Goal: Submit feedback/report problem: Submit feedback/report problem

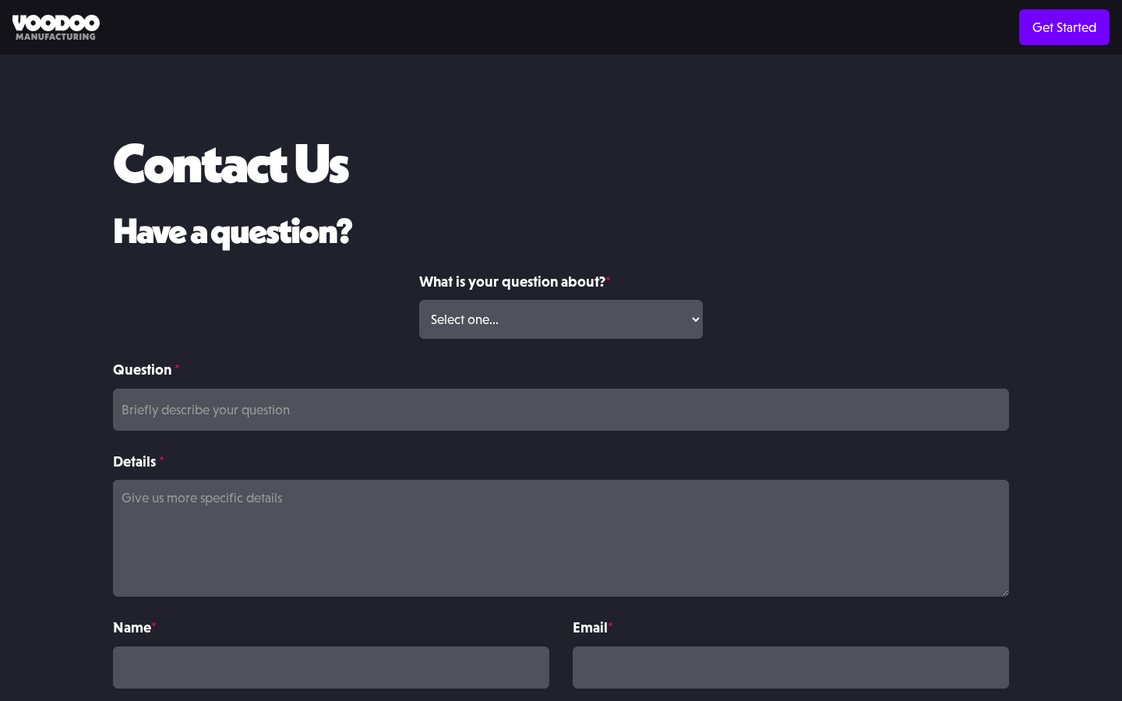
scroll to position [64, 0]
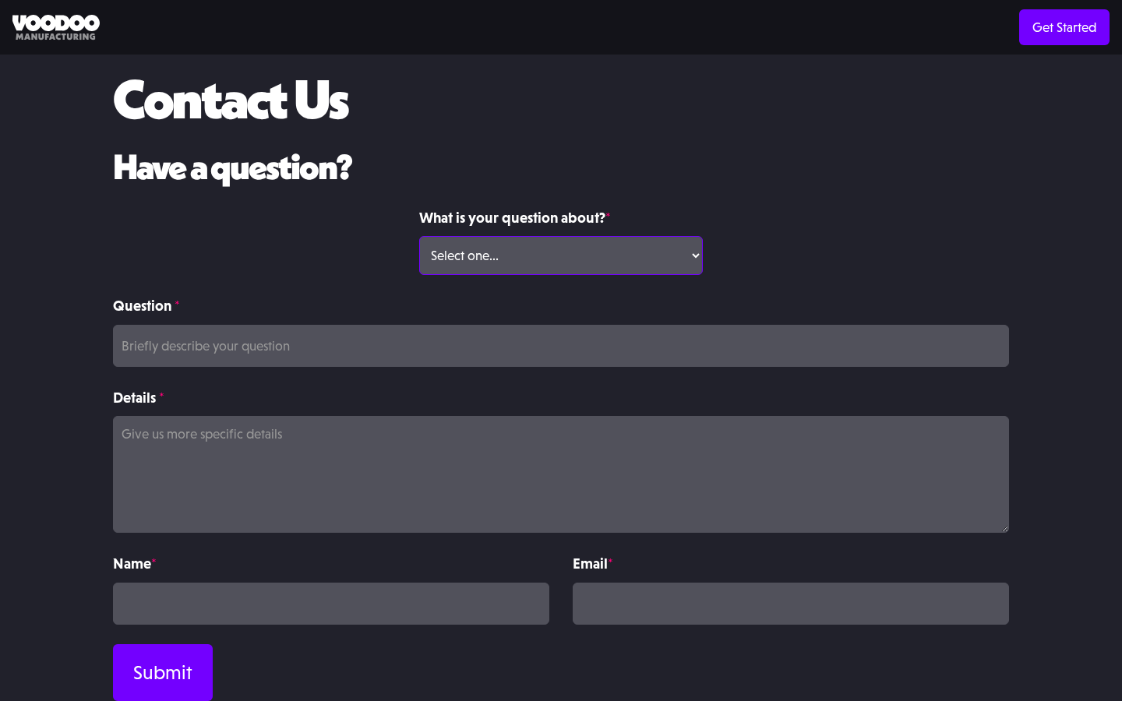
select select "Volume Print Order"
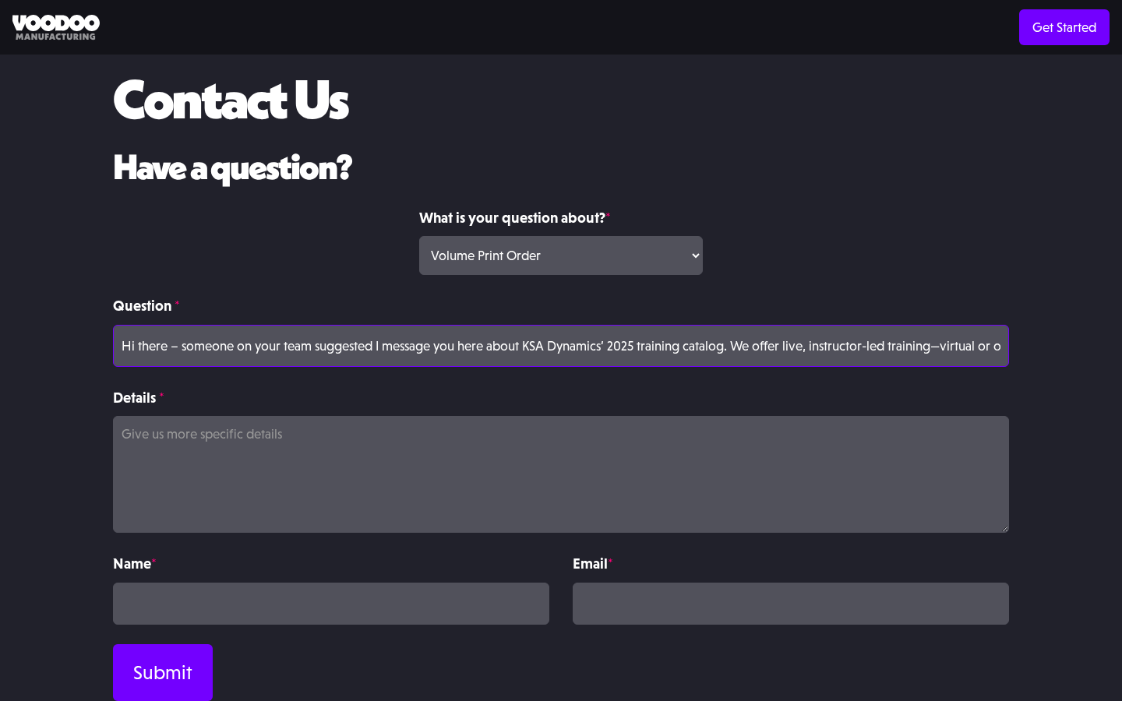
scroll to position [0, 547]
type input "Hi there – someone on your team suggested I message you here about KSA Dynamics…"
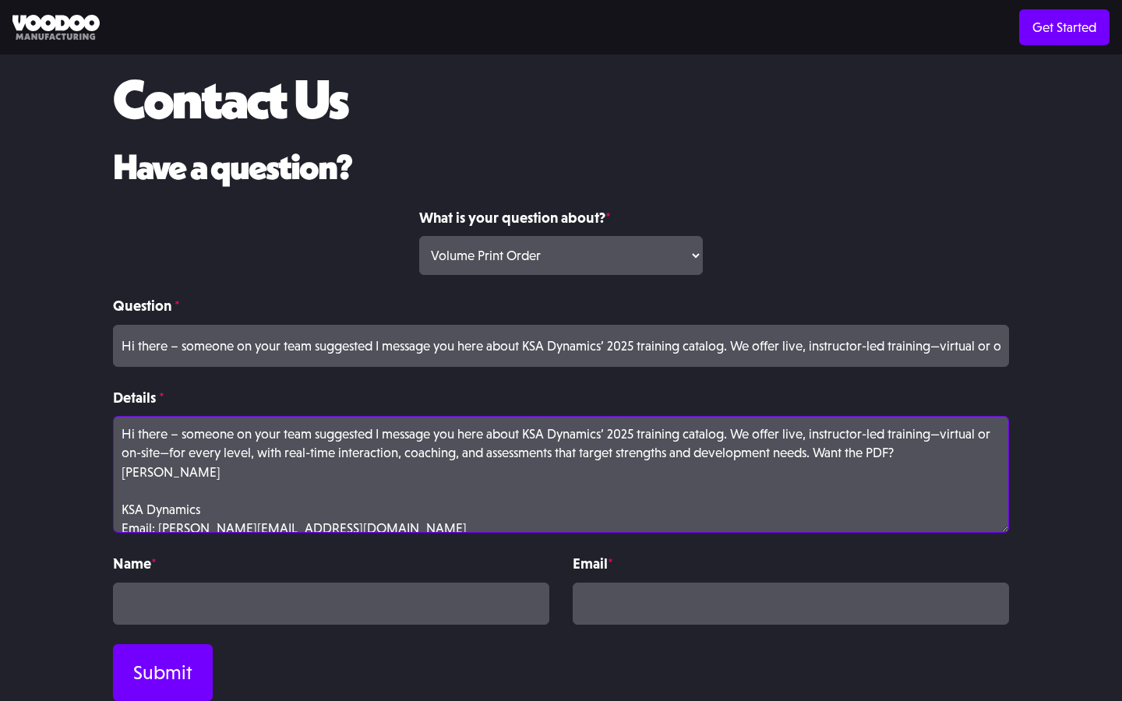
scroll to position [23, 0]
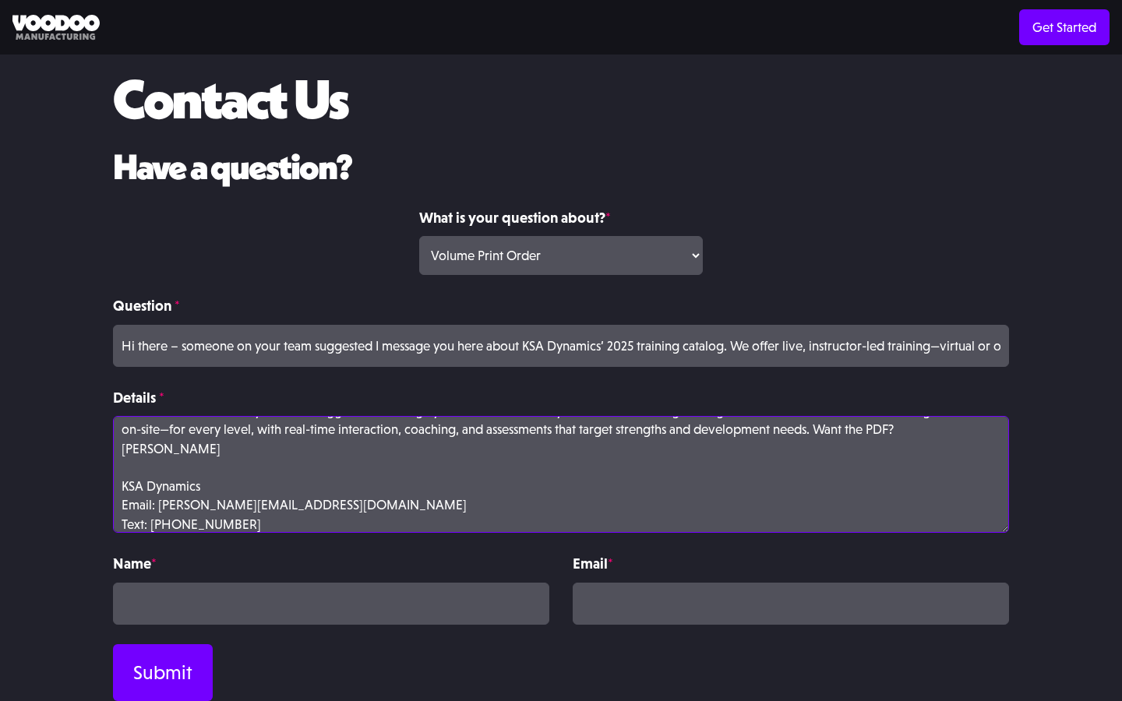
type textarea "Hi there – someone on your team suggested I message you here about KSA Dynamics…"
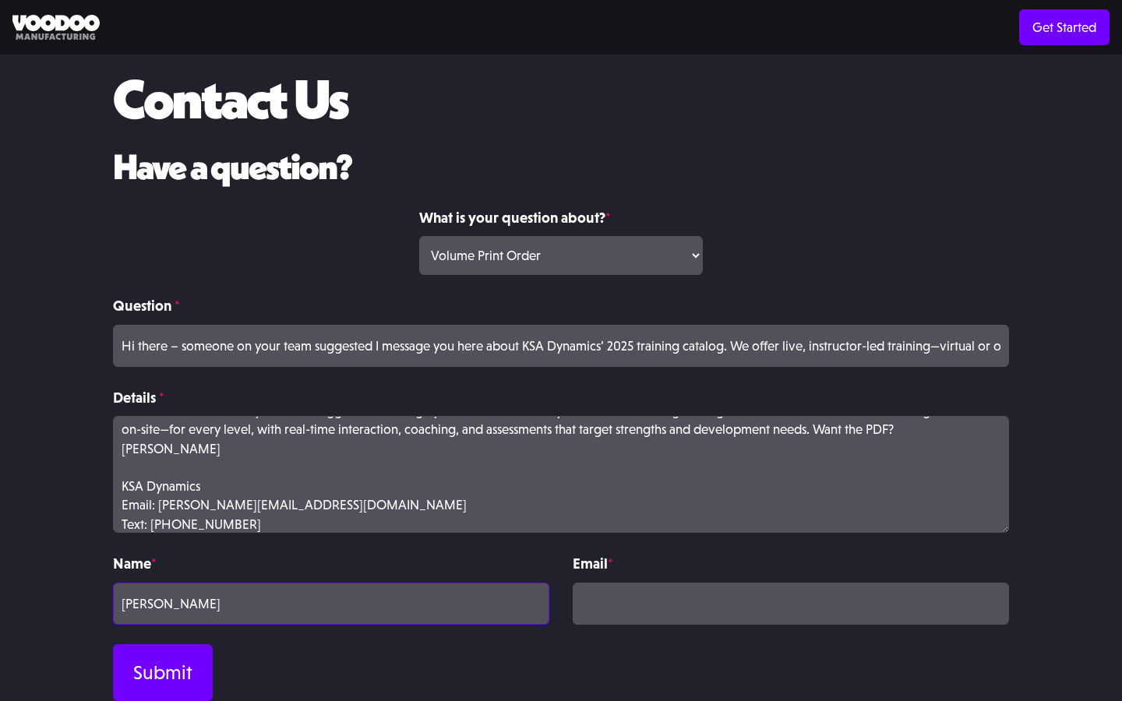
type input "[PERSON_NAME]"
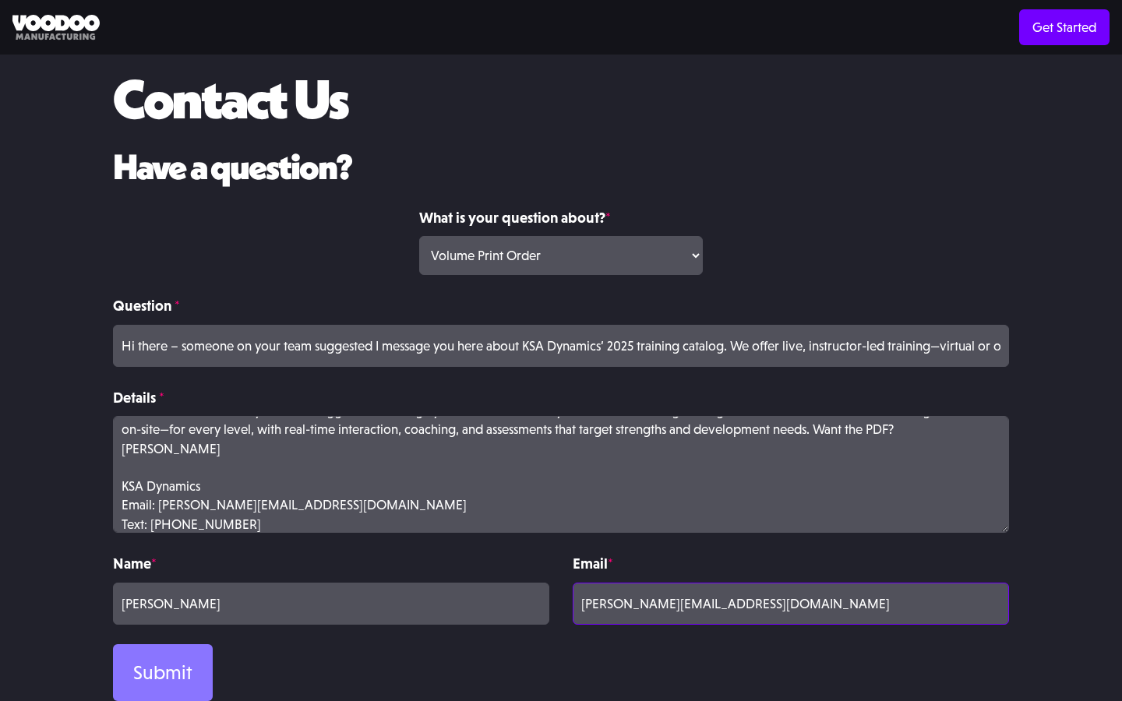
type input "[PERSON_NAME][EMAIL_ADDRESS][DOMAIN_NAME]"
click at [163, 672] on input "Submit" at bounding box center [163, 672] width 100 height 57
type input "Please wait..."
